Goal: Navigation & Orientation: Understand site structure

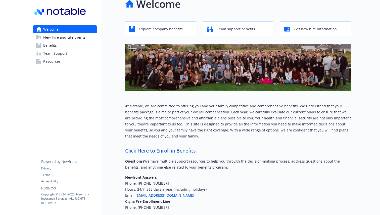
scroll to position [13, 0]
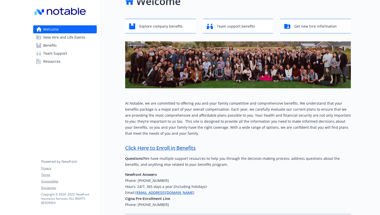
click at [61, 43] on link "Benefits" at bounding box center [65, 45] width 64 height 8
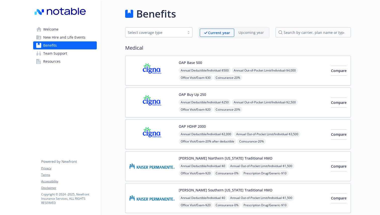
click at [82, 38] on span "New Hire and Life Events" at bounding box center [64, 37] width 42 height 8
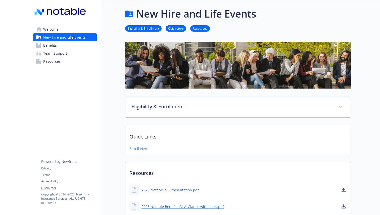
click at [62, 59] on link "Resources" at bounding box center [65, 62] width 64 height 8
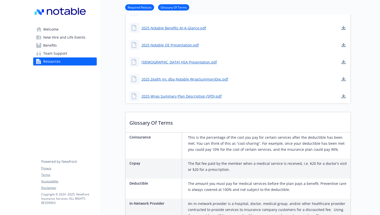
scroll to position [310, 0]
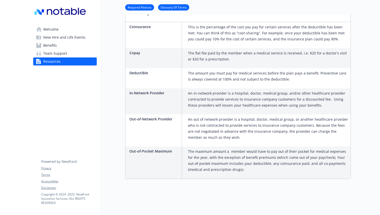
click at [56, 50] on span "Team Support" at bounding box center [55, 54] width 24 height 8
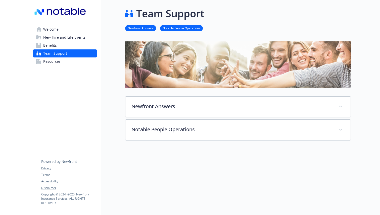
scroll to position [25, 0]
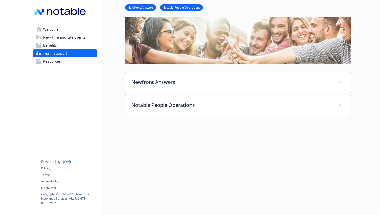
click at [55, 46] on span "Benefits" at bounding box center [50, 45] width 14 height 8
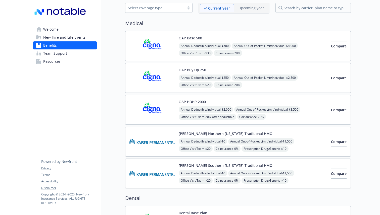
click at [55, 51] on span "Team Support" at bounding box center [55, 54] width 24 height 8
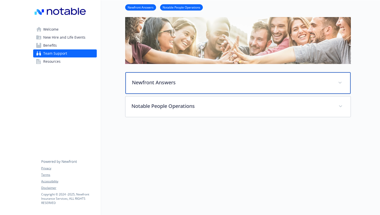
click at [171, 86] on div "Newfront Answers" at bounding box center [237, 83] width 225 height 22
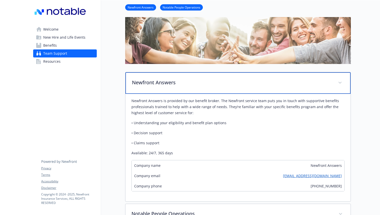
click at [178, 81] on p "Newfront Answers" at bounding box center [232, 83] width 200 height 8
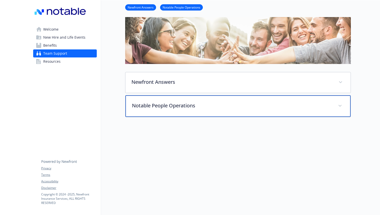
click at [167, 109] on p "Notable People Operations" at bounding box center [232, 106] width 200 height 8
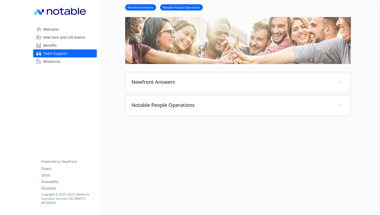
click at [73, 31] on link "Welcome" at bounding box center [65, 29] width 64 height 8
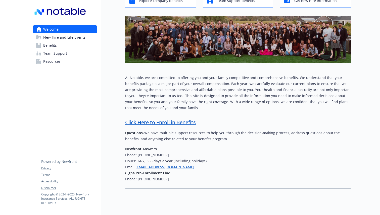
scroll to position [48, 0]
